Goal: Information Seeking & Learning: Check status

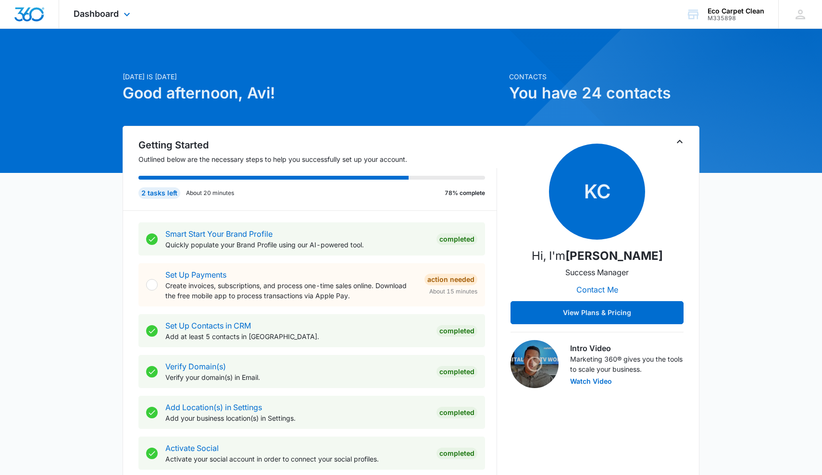
click at [108, 8] on div "Dashboard Apps Reputation Websites Forms CRM Email Social Payments POS Content …" at bounding box center [103, 14] width 88 height 28
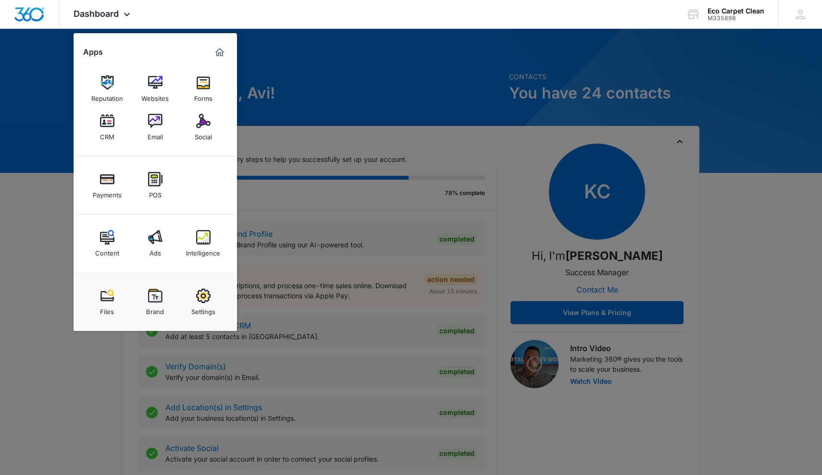
click at [424, 47] on div at bounding box center [411, 237] width 822 height 475
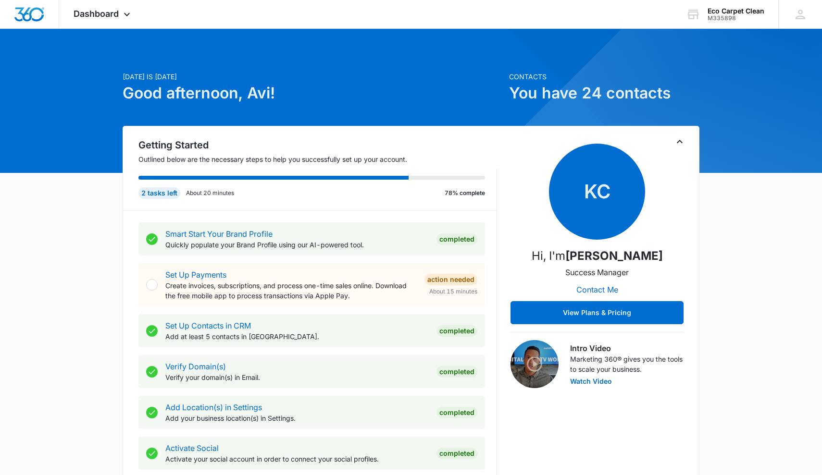
click at [115, 17] on span "Dashboard" at bounding box center [96, 14] width 45 height 10
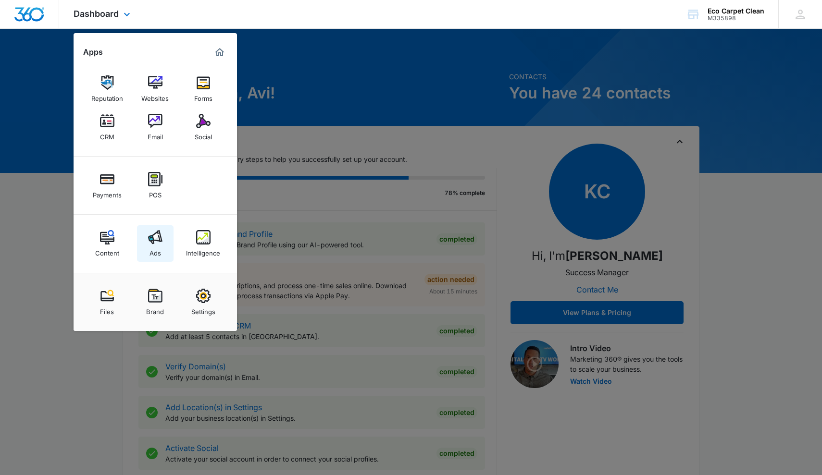
click at [152, 251] on div "Ads" at bounding box center [155, 251] width 12 height 12
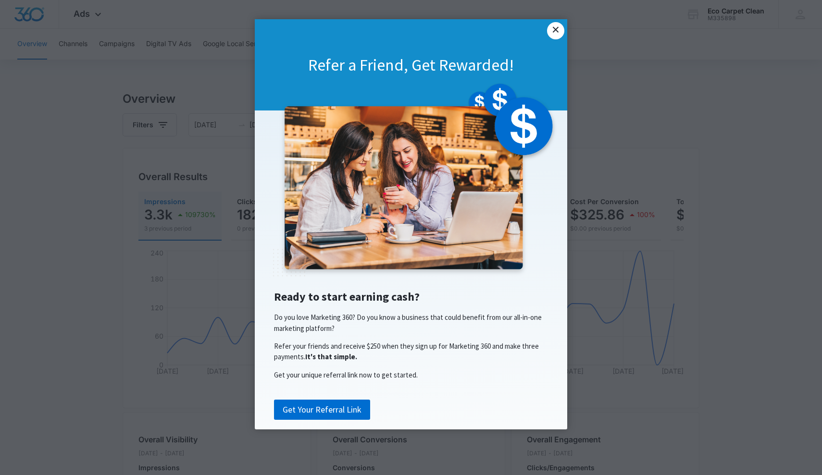
click at [559, 26] on link "×" at bounding box center [555, 30] width 17 height 17
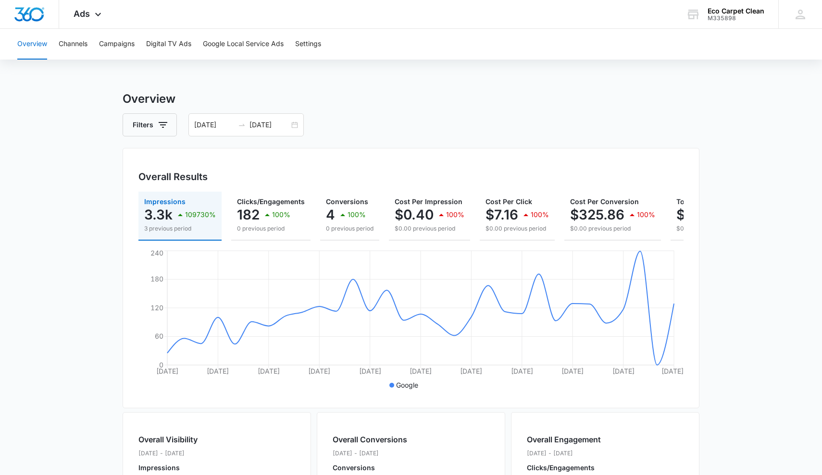
click at [200, 229] on p "3 previous period" at bounding box center [180, 228] width 72 height 9
click at [193, 211] on p "109730%" at bounding box center [200, 214] width 31 height 7
click at [670, 200] on button "Total Spend $1,303.40 100% $0.00 previous period" at bounding box center [724, 216] width 108 height 49
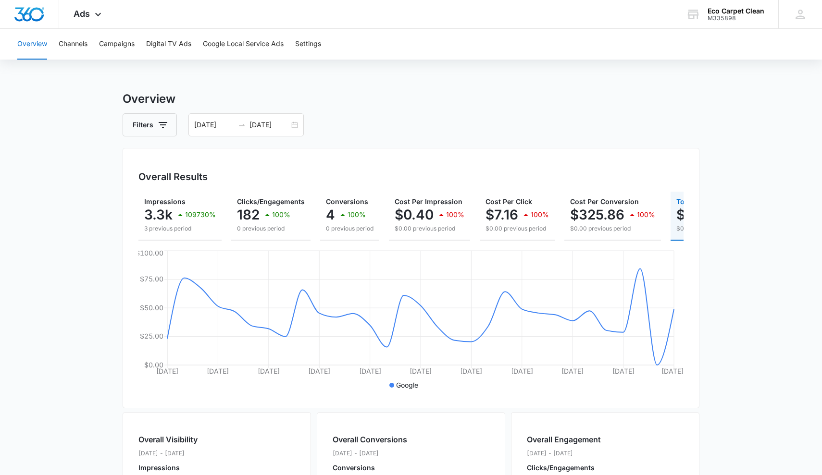
click at [670, 200] on button "Total Spend $1,303.40 100% $0.00 previous period" at bounding box center [724, 216] width 108 height 49
click at [268, 224] on div "100%" at bounding box center [275, 214] width 29 height 19
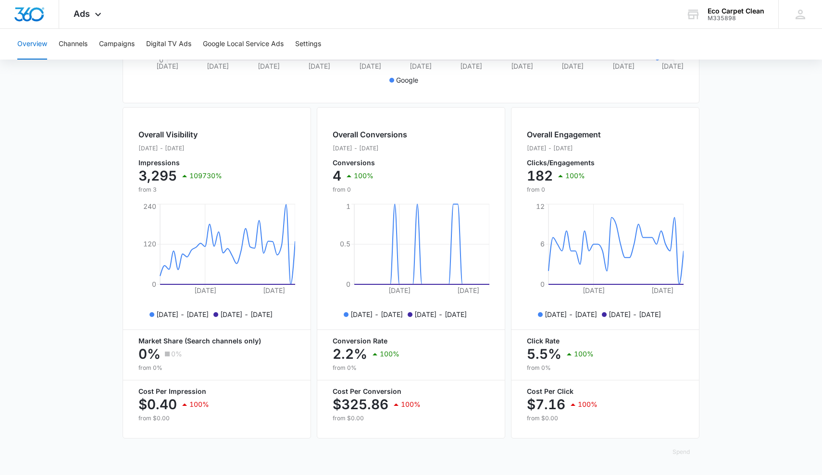
scroll to position [305, 0]
drag, startPoint x: 412, startPoint y: 403, endPoint x: 446, endPoint y: 401, distance: 34.2
click at [446, 401] on div "$325.86 100%" at bounding box center [411, 404] width 157 height 19
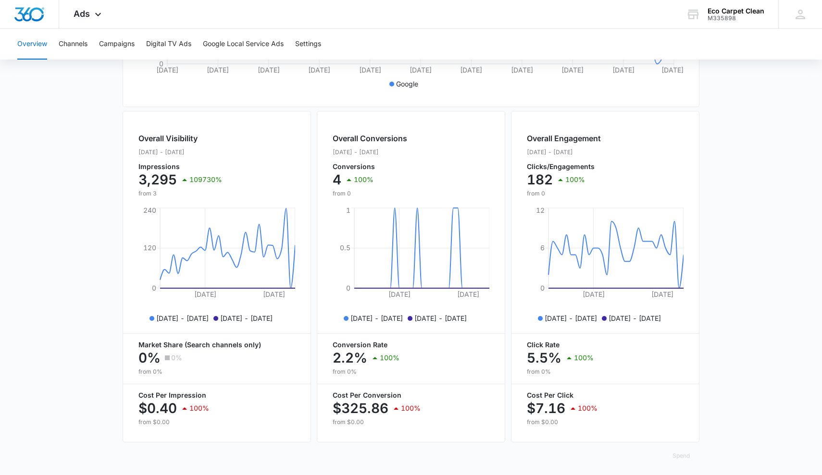
click at [656, 389] on div "Overall Engagement [DATE] - [DATE] Clicks/Engagements 182 100% from 0 [DATE] [D…" at bounding box center [605, 277] width 188 height 332
